Goal: Obtain resource: Obtain resource

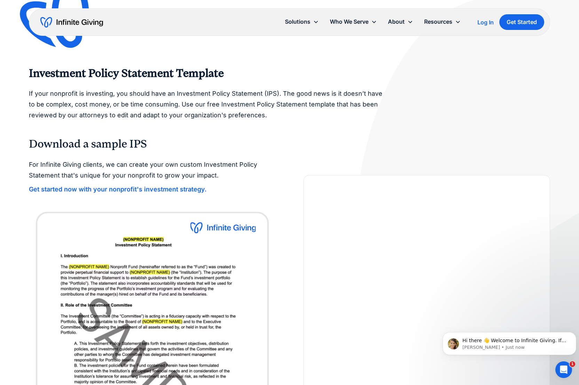
click at [191, 259] on img at bounding box center [152, 335] width 247 height 258
click at [172, 240] on img at bounding box center [152, 335] width 247 height 258
click at [159, 185] on strong "Get started now with your nonprofit's investment strategy." at bounding box center [118, 188] width 178 height 7
click at [117, 185] on strong "Get started now with your nonprofit's investment strategy." at bounding box center [118, 188] width 178 height 7
